Goal: Information Seeking & Learning: Find specific fact

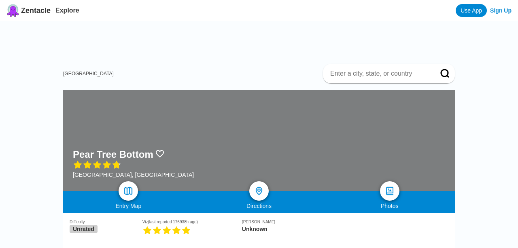
scroll to position [84, 0]
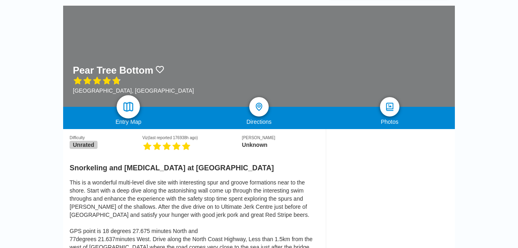
click at [130, 106] on img at bounding box center [129, 107] width 12 height 12
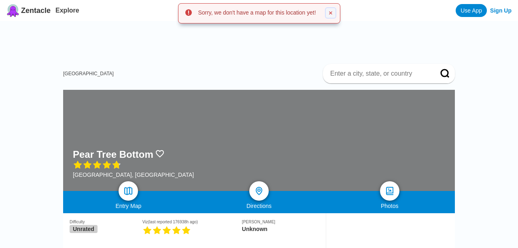
click at [331, 13] on icon at bounding box center [330, 12] width 3 height 3
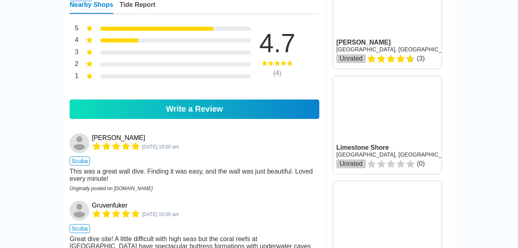
scroll to position [168, 0]
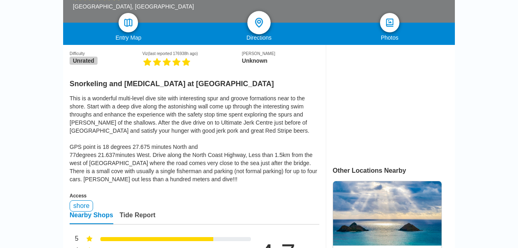
click at [260, 22] on img at bounding box center [259, 23] width 12 height 12
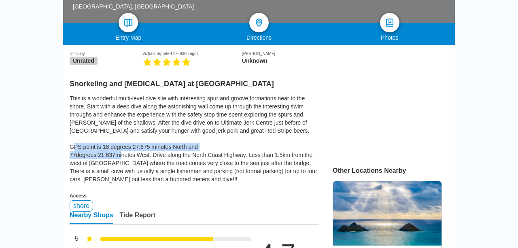
drag, startPoint x: 100, startPoint y: 146, endPoint x: 148, endPoint y: 158, distance: 49.3
click at [148, 158] on div "This is a wonderful multi-level dive site with interesting spur and groove form…" at bounding box center [195, 138] width 250 height 89
copy div "18 degrees 27.675 minutes North and 77degrees 21.637minutes West"
